Goal: Task Accomplishment & Management: Manage account settings

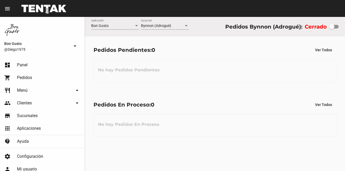
click at [334, 27] on div at bounding box center [331, 26] width 5 height 5
click at [331, 29] on input "checkbox" at bounding box center [331, 29] width 0 height 0
checkbox input "true"
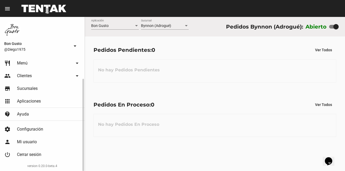
click at [32, 62] on link "restaurant Menú arrow_drop_down" at bounding box center [42, 63] width 84 height 13
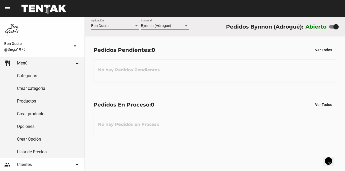
scroll to position [116, 0]
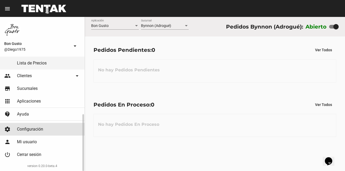
click at [36, 128] on span "Configuración" at bounding box center [30, 129] width 26 height 5
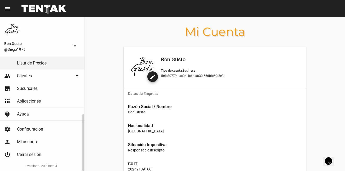
click at [26, 128] on span "Configuración" at bounding box center [30, 129] width 26 height 5
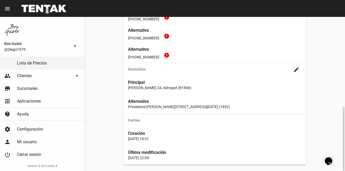
scroll to position [39, 0]
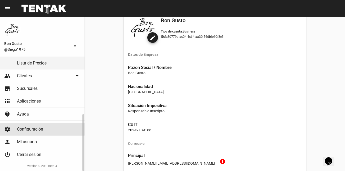
click at [36, 127] on link "settings Configuración" at bounding box center [42, 129] width 84 height 13
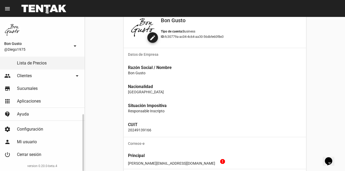
click at [37, 128] on span "Configuración" at bounding box center [30, 129] width 26 height 5
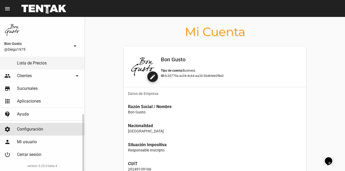
click at [36, 127] on link "settings Configuración" at bounding box center [42, 129] width 84 height 13
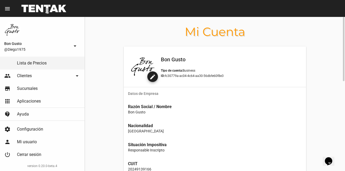
click at [156, 77] on mat-icon "edit" at bounding box center [152, 77] width 6 height 6
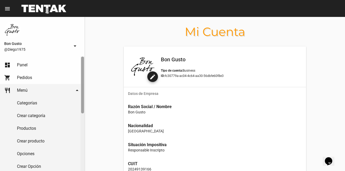
scroll to position [116, 0]
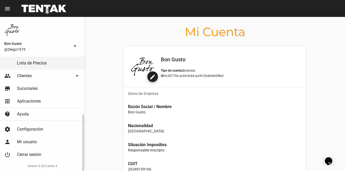
click at [43, 100] on link "apps Aplicaciones" at bounding box center [42, 101] width 84 height 13
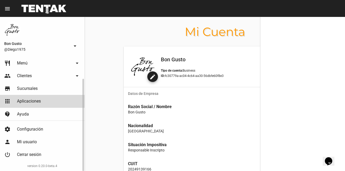
scroll to position [27, 0]
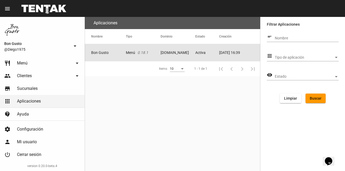
click at [116, 51] on mat-cell "Bon Gusto" at bounding box center [105, 52] width 41 height 17
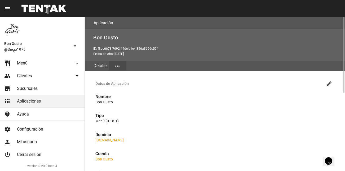
click at [120, 66] on mat-icon "more_horiz" at bounding box center [117, 66] width 6 height 6
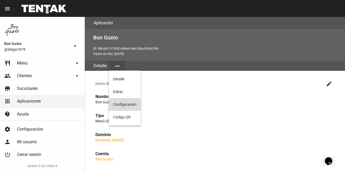
click at [123, 102] on button "Configuración" at bounding box center [125, 104] width 32 height 13
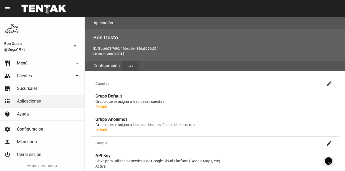
scroll to position [177, 0]
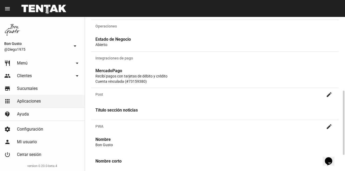
click at [126, 76] on p "Recibí pagos con tarjetas de débito y crédito" at bounding box center [214, 76] width 239 height 5
click at [26, 63] on span "Menú" at bounding box center [22, 63] width 11 height 5
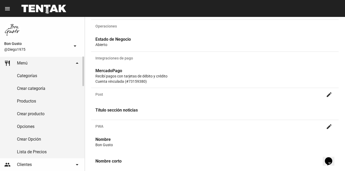
scroll to position [0, 0]
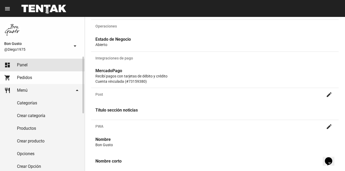
click at [27, 62] on span "Panel" at bounding box center [22, 64] width 11 height 5
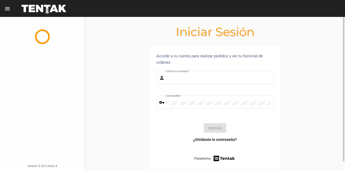
type input "diego1975"
click at [214, 129] on button "Ingresar" at bounding box center [215, 128] width 22 height 10
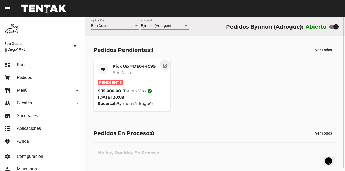
click at [165, 65] on mat-icon "open_in_new" at bounding box center [165, 65] width 5 height 5
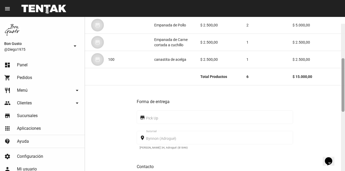
scroll to position [101, 0]
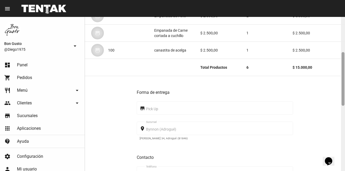
drag, startPoint x: 342, startPoint y: 23, endPoint x: 337, endPoint y: 58, distance: 35.5
click at [337, 58] on div "Pedido move_to_inbox Referencia: de044c95 - Pendiente App: Bon Gusto Sucursal: …" at bounding box center [215, 94] width 260 height 154
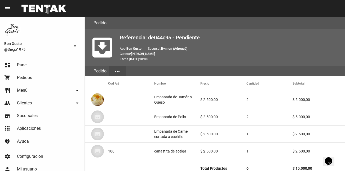
scroll to position [289, 0]
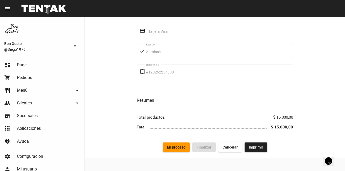
click at [179, 149] on span "En proceso" at bounding box center [176, 147] width 19 height 4
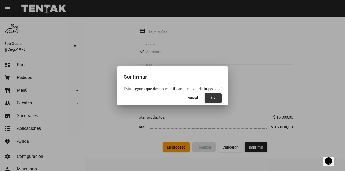
click at [211, 95] on button "Ok" at bounding box center [212, 98] width 17 height 10
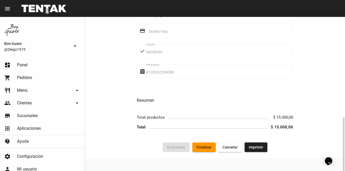
click at [207, 152] on button "Finalizar" at bounding box center [203, 148] width 23 height 10
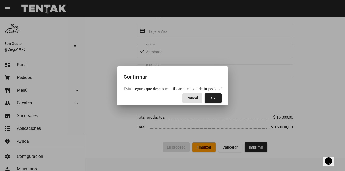
click at [211, 100] on span "Ok" at bounding box center [213, 98] width 4 height 4
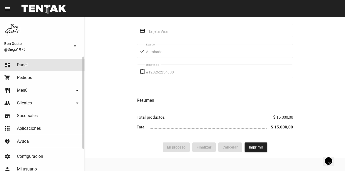
click at [26, 66] on span "Panel" at bounding box center [22, 64] width 11 height 5
